Goal: Task Accomplishment & Management: Manage account settings

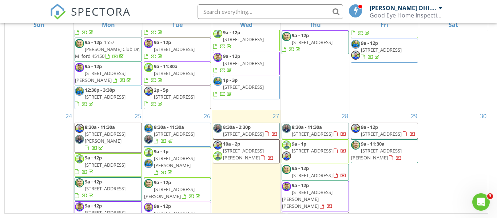
scroll to position [613, 0]
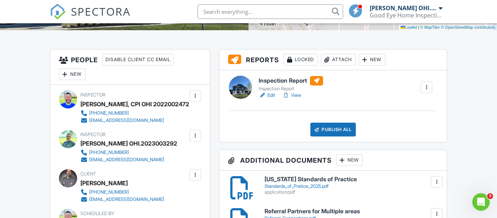
scroll to position [164, 0]
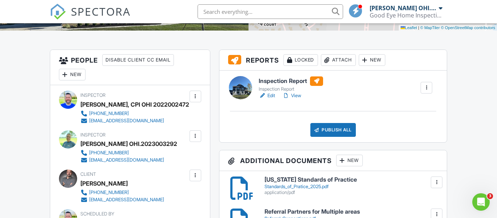
click at [271, 97] on link "Edit" at bounding box center [267, 95] width 16 height 7
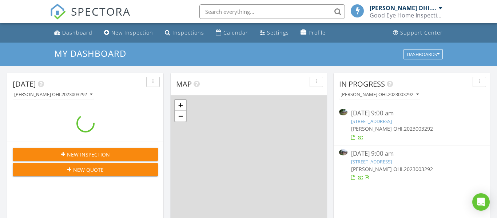
click at [283, 134] on div "+ − Leaflet | © MapTiler © OpenStreetMap contributors" at bounding box center [249, 189] width 156 height 189
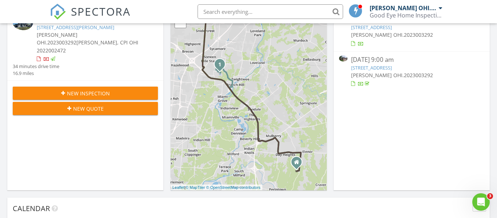
scroll to position [97, 0]
